Goal: Task Accomplishment & Management: Complete application form

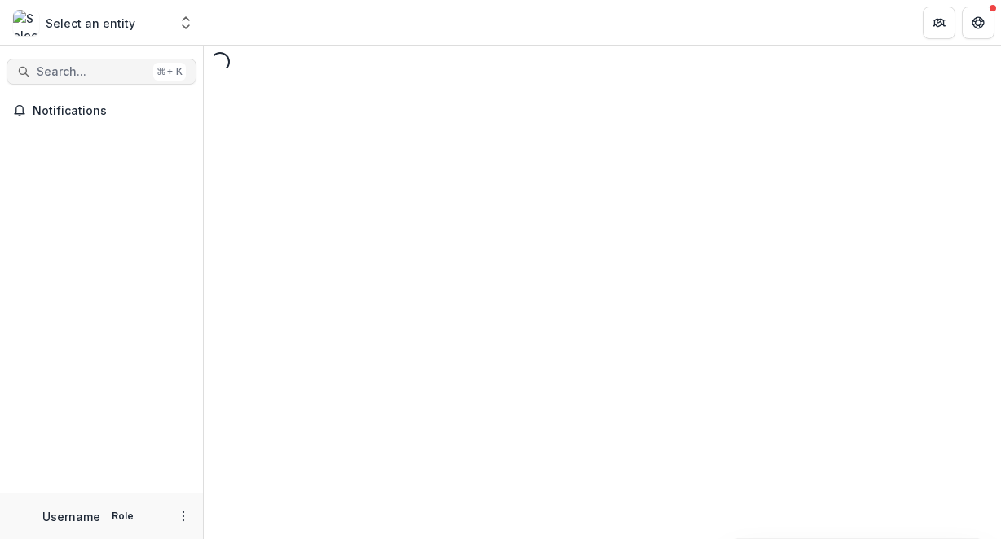
click at [101, 69] on span "Search..." at bounding box center [92, 72] width 110 height 14
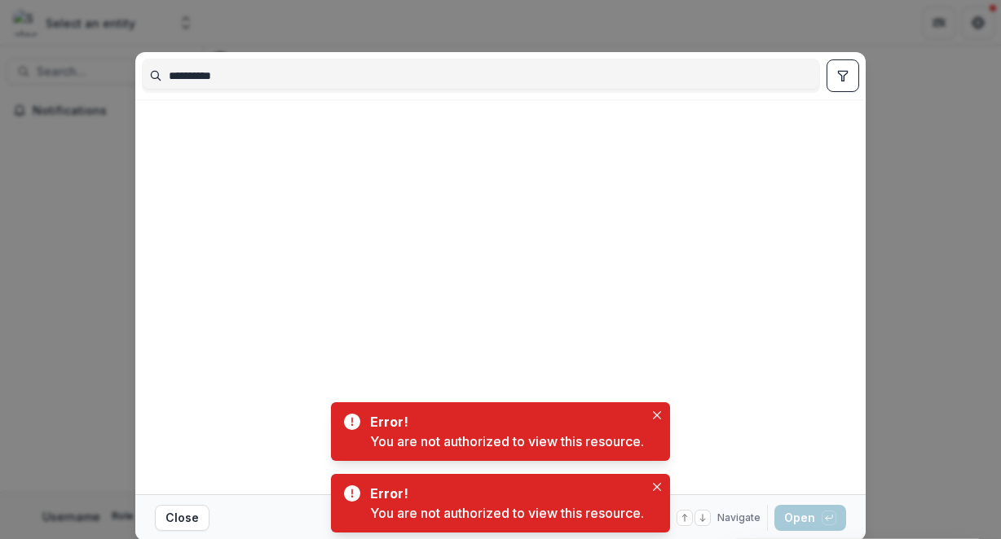
type input "**********"
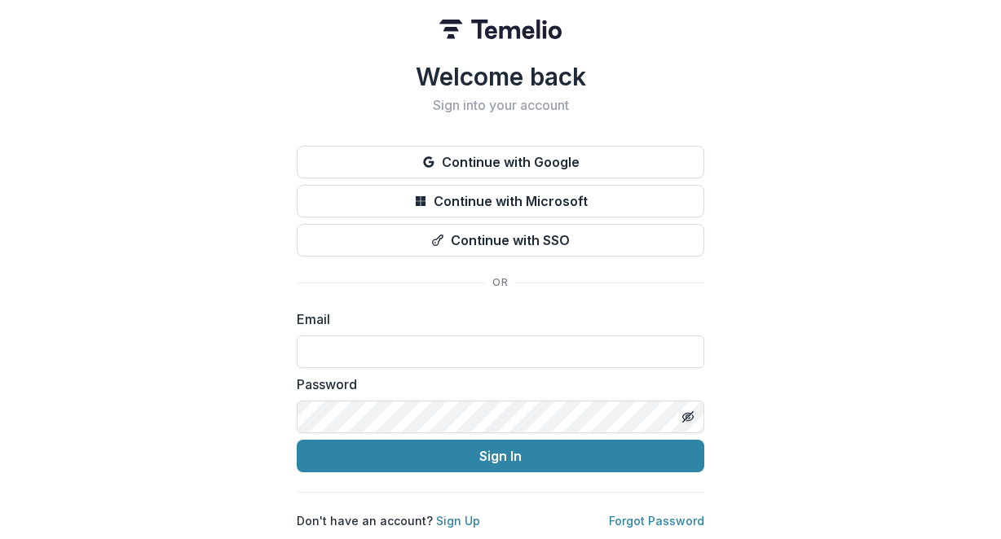
click at [454, 155] on button "Continue with Google" at bounding box center [500, 162] width 407 height 33
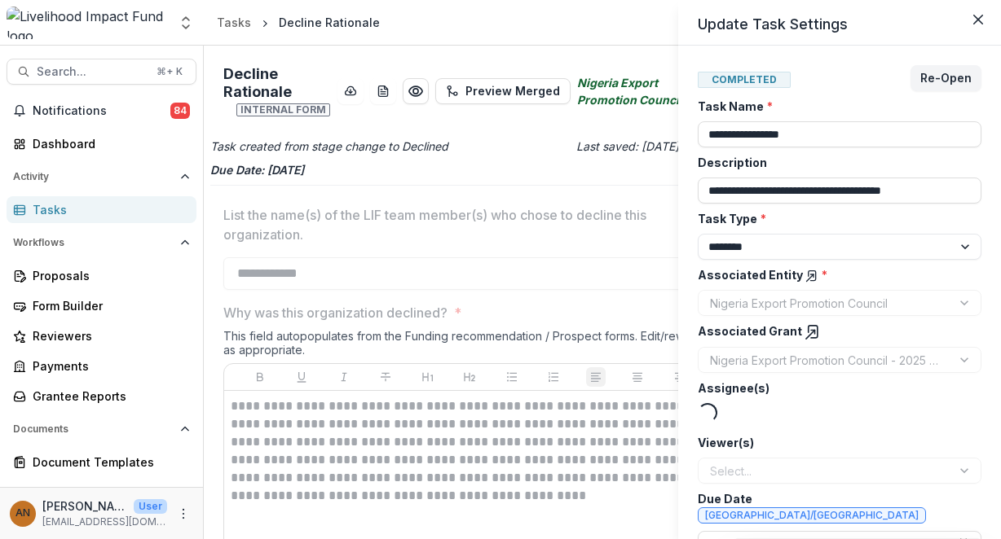
click at [117, 68] on div "**********" at bounding box center [500, 269] width 1001 height 539
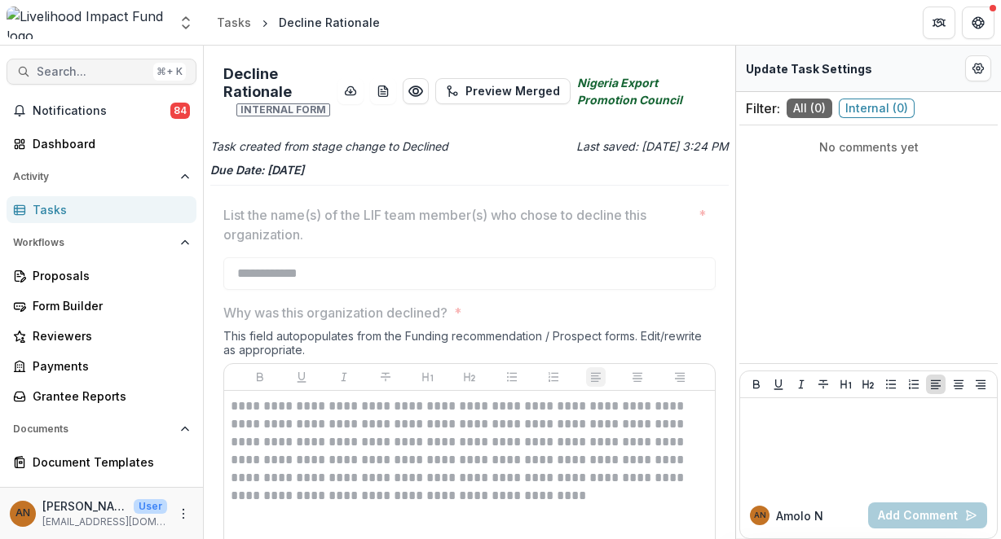
click at [86, 69] on span "Search..." at bounding box center [92, 72] width 110 height 14
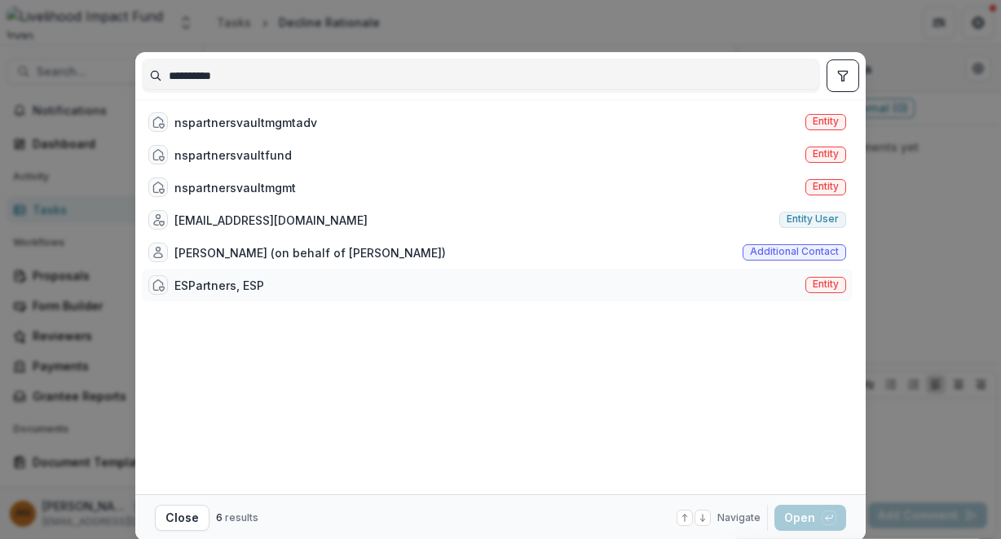
type input "**********"
click at [211, 288] on div "ESPartners, ESP" at bounding box center [219, 285] width 90 height 17
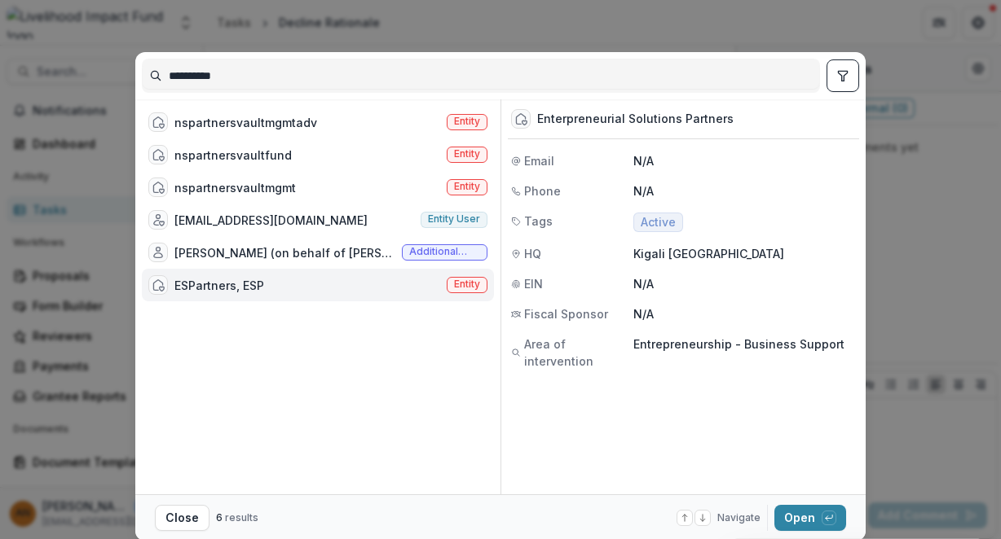
click at [461, 283] on span "Entity" at bounding box center [467, 284] width 26 height 11
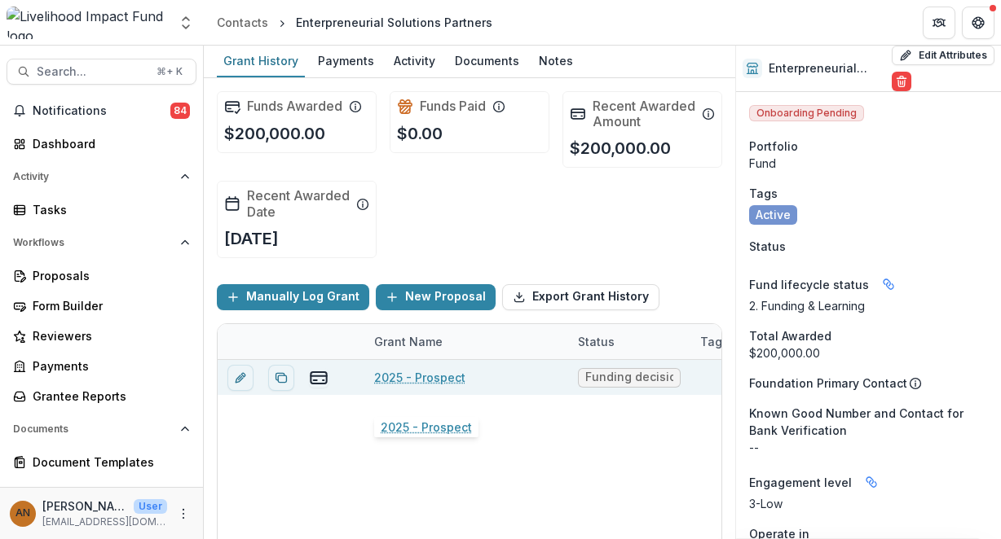
click at [416, 386] on link "2025 - Prospect" at bounding box center [419, 377] width 91 height 17
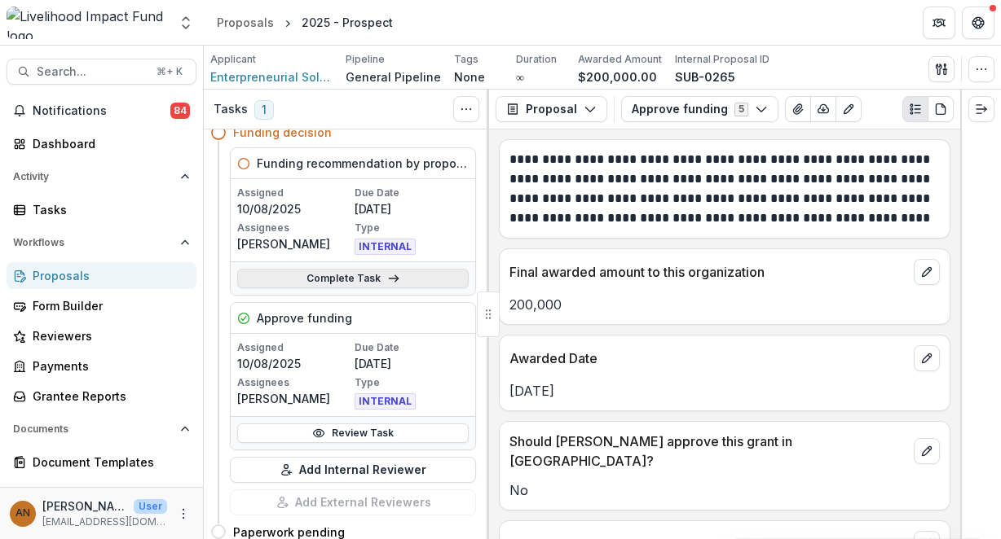
scroll to position [52, 0]
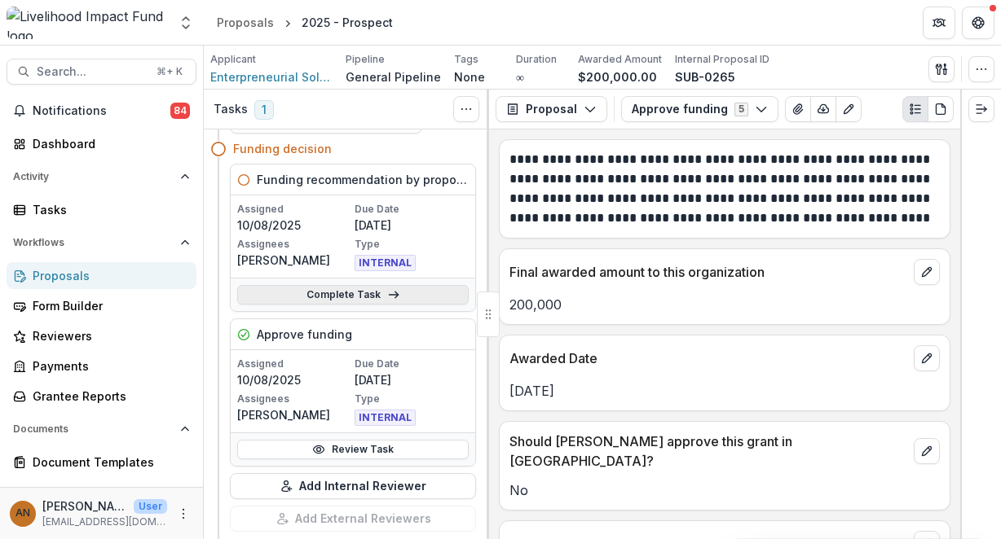
click at [409, 293] on link "Complete Task" at bounding box center [352, 295] width 231 height 20
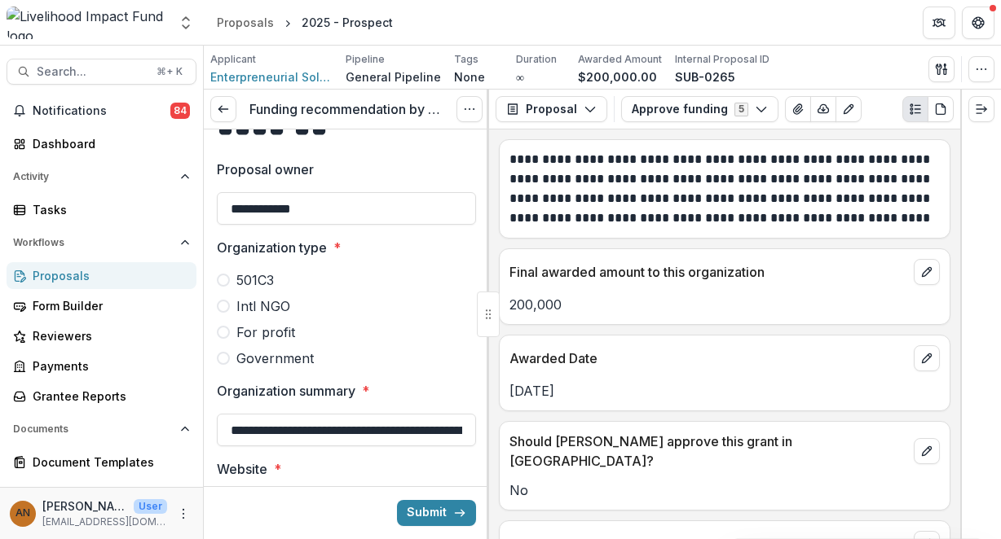
scroll to position [95, 0]
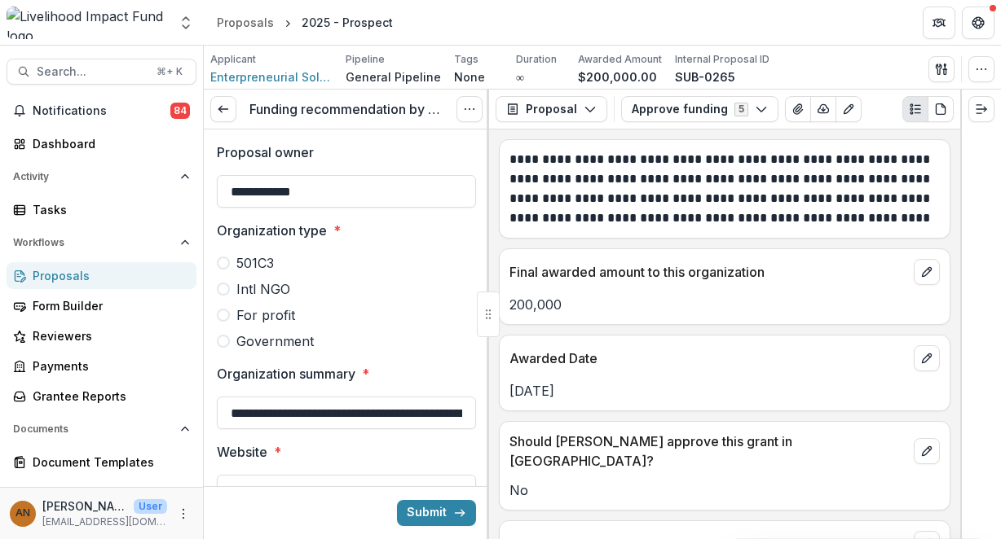
click at [225, 291] on span at bounding box center [223, 289] width 13 height 13
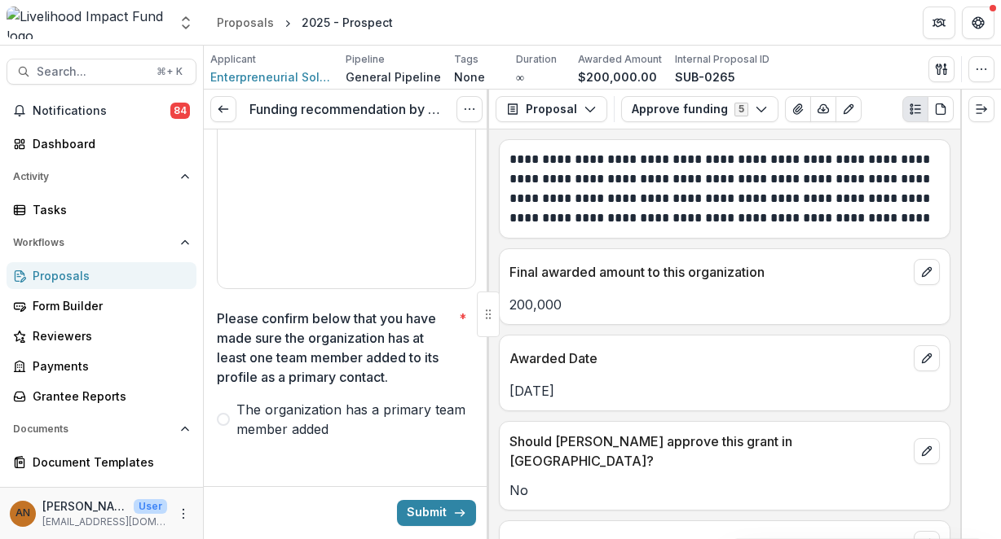
scroll to position [4633, 0]
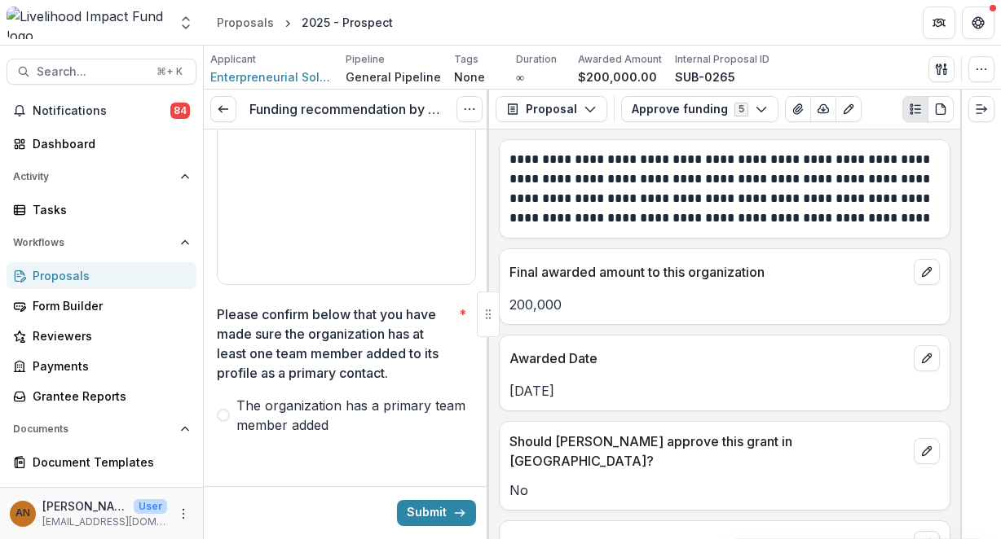
click at [225, 414] on span at bounding box center [223, 415] width 13 height 13
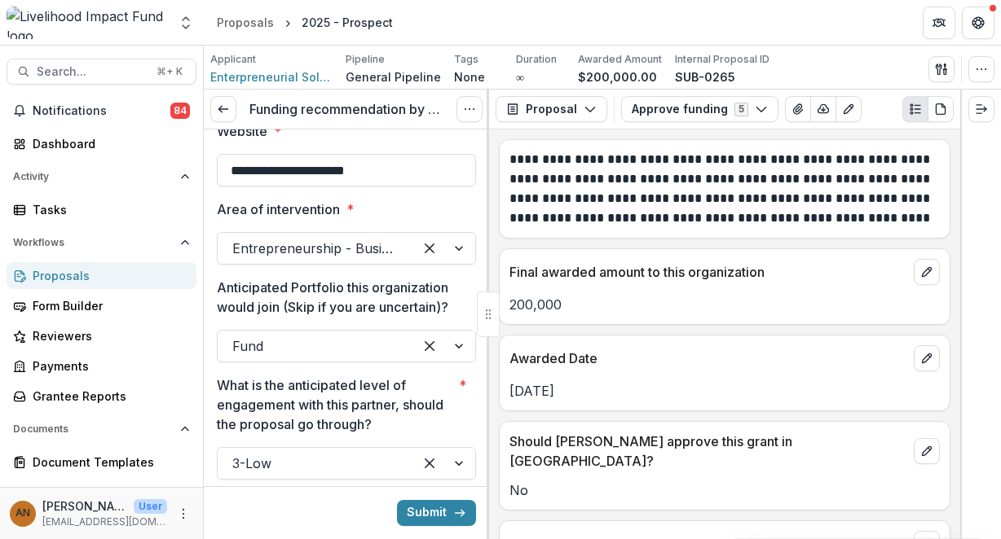
scroll to position [0, 0]
